Goal: Navigation & Orientation: Understand site structure

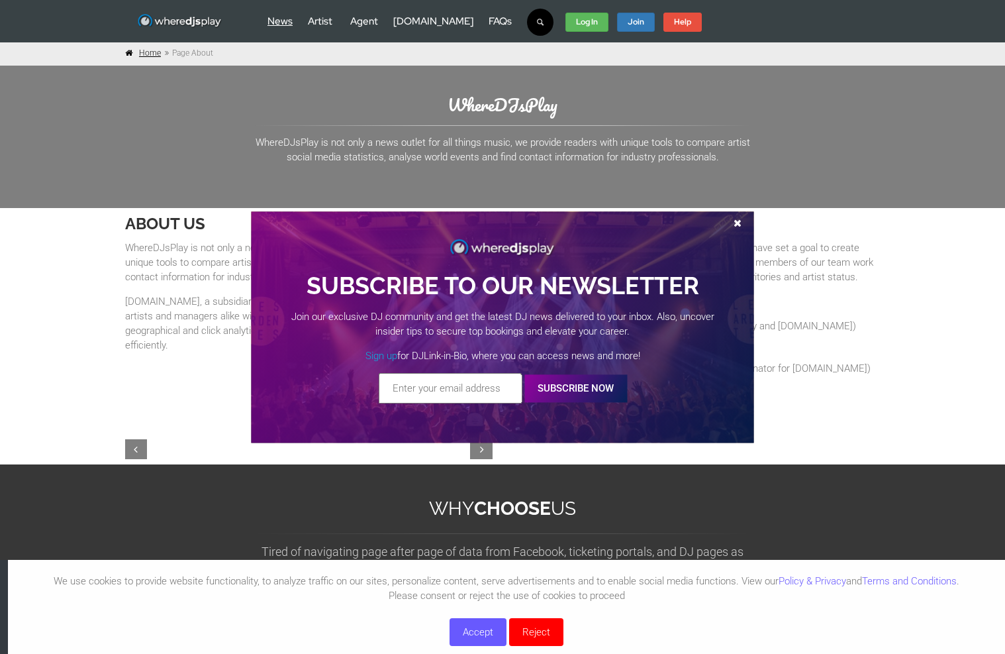
click at [287, 25] on link "News" at bounding box center [280, 21] width 25 height 13
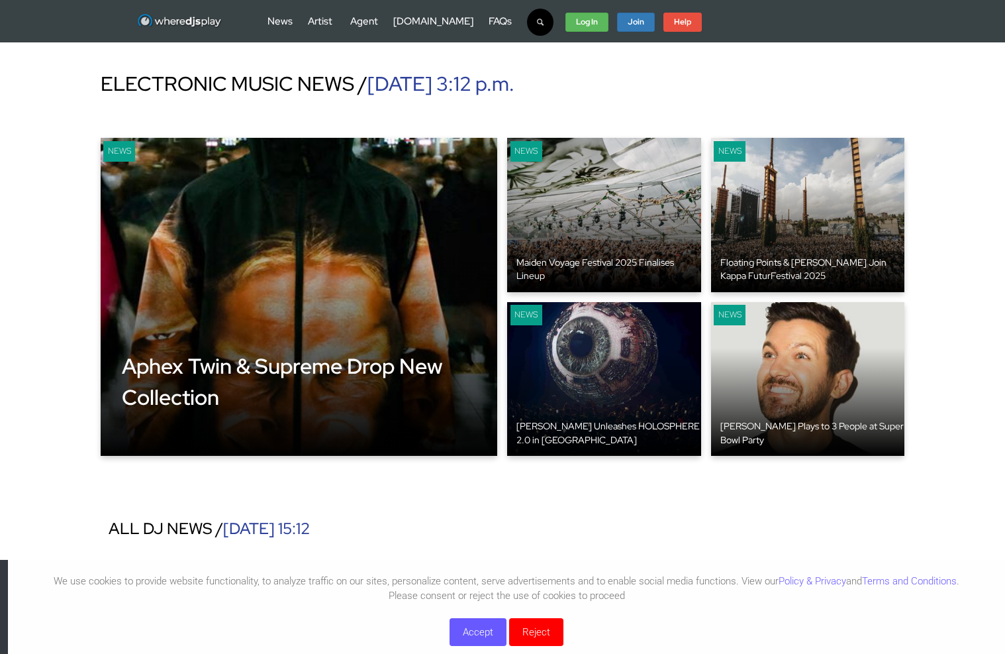
click at [352, 28] on div "News Artist Agent Promoter" at bounding box center [478, 22] width 448 height 40
click at [360, 20] on link "Agent" at bounding box center [364, 21] width 28 height 13
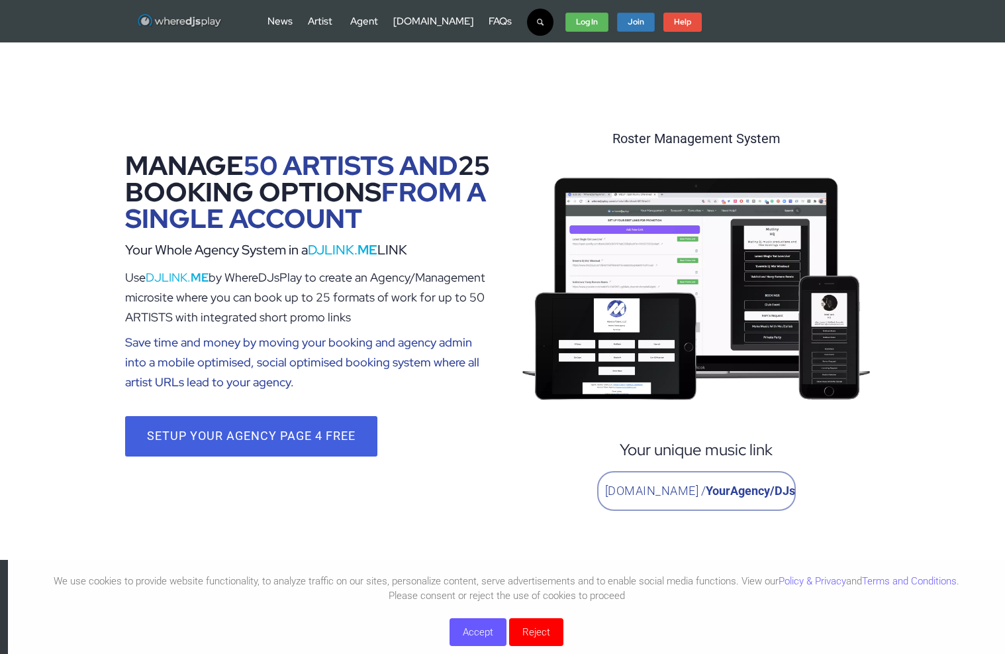
click at [201, 24] on img at bounding box center [179, 21] width 85 height 17
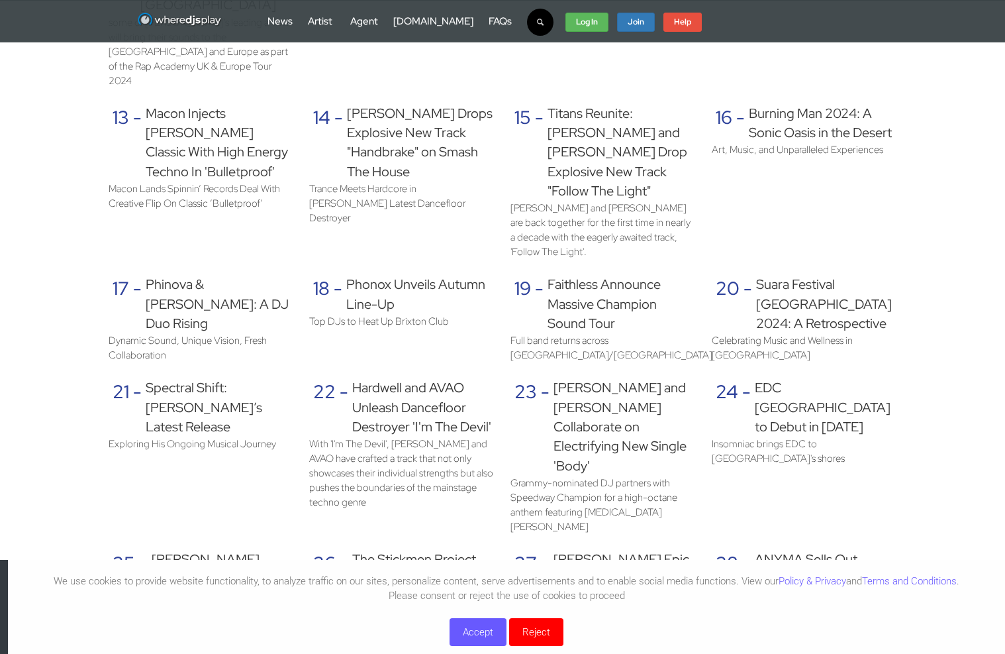
scroll to position [1623, 0]
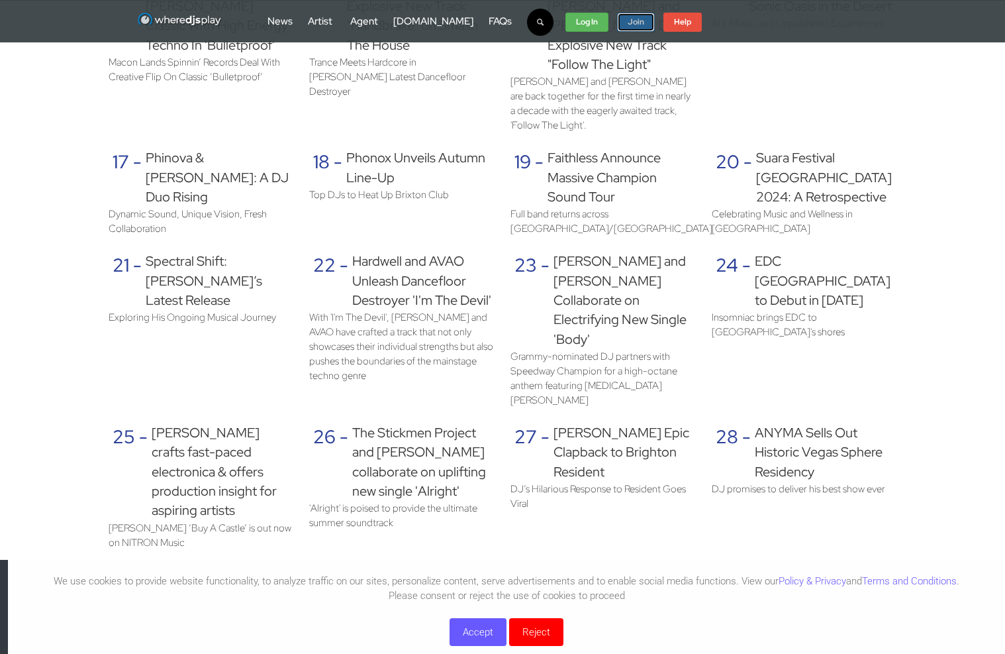
click at [628, 25] on strong "Join" at bounding box center [636, 22] width 17 height 11
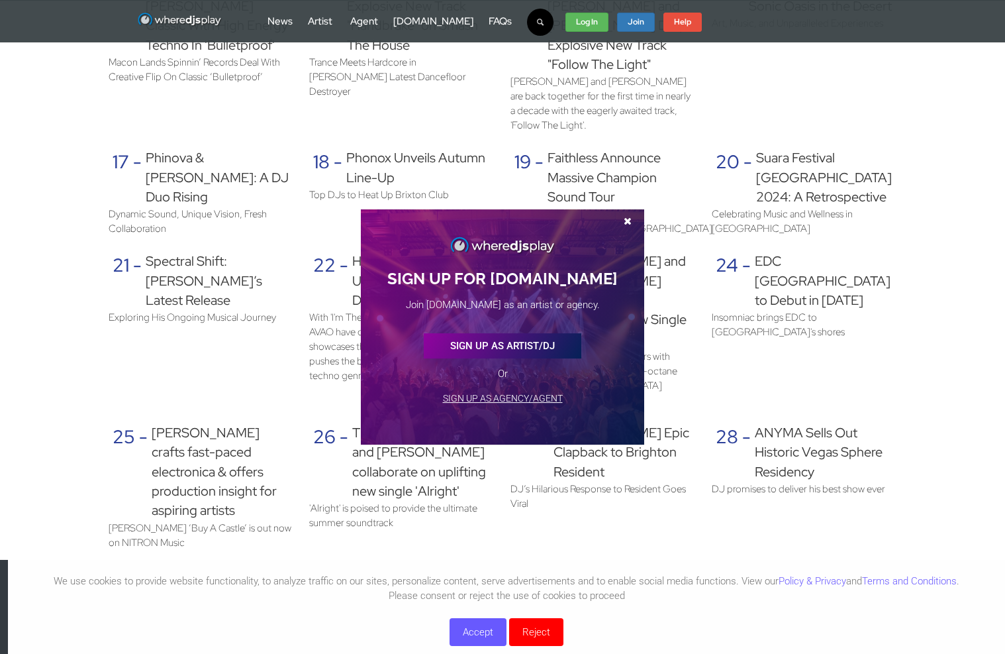
click at [618, 221] on span at bounding box center [628, 221] width 20 height 10
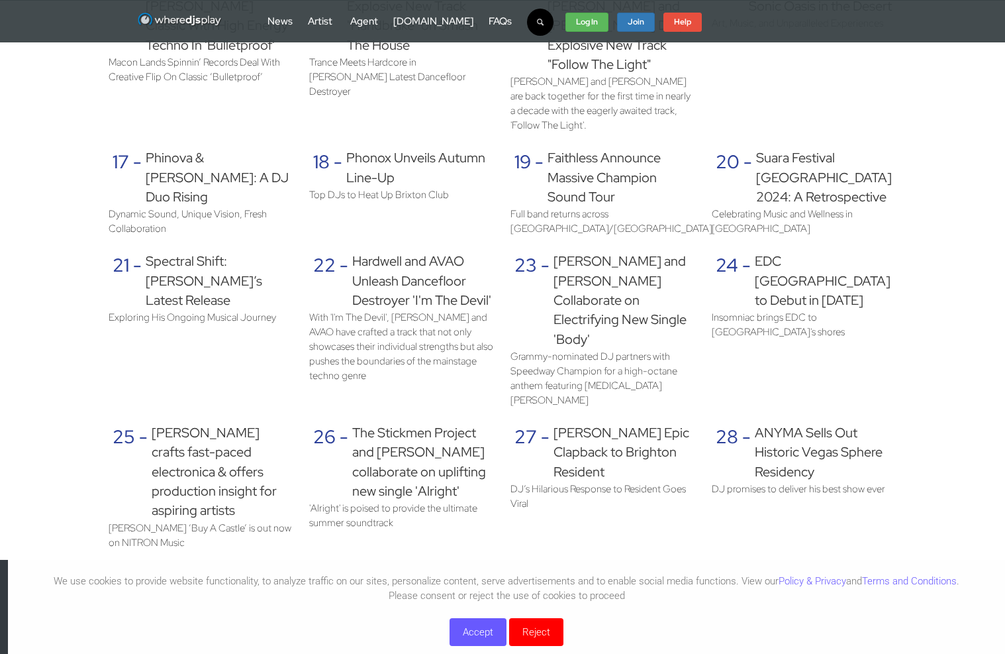
click at [306, 20] on div "News Artist Agent Promoter" at bounding box center [478, 22] width 448 height 40
click at [317, 23] on link "Artist" at bounding box center [320, 21] width 25 height 13
